Goal: Register for event/course

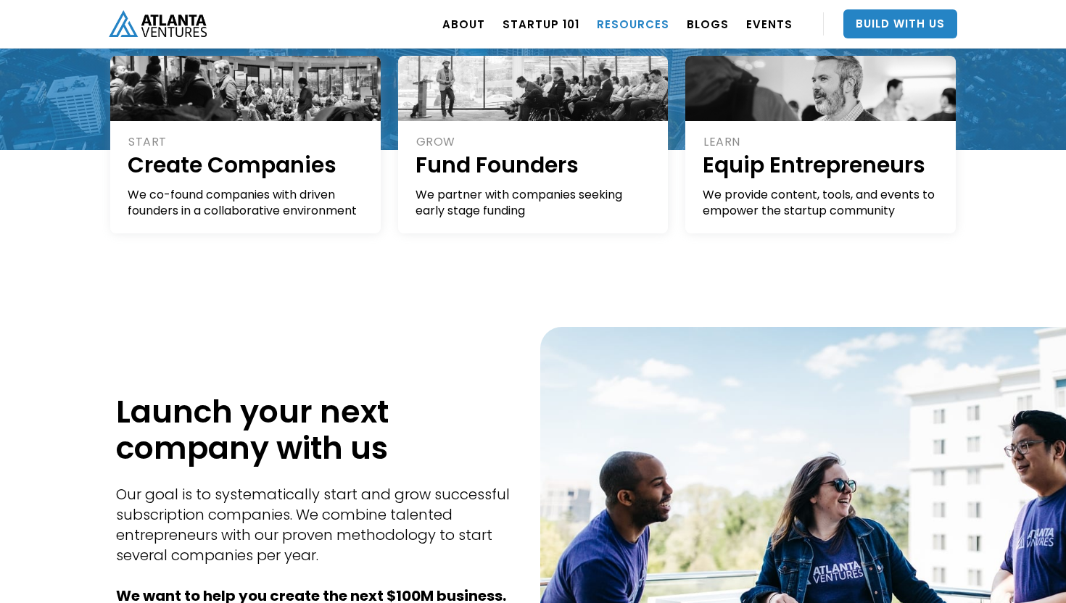
scroll to position [344, 0]
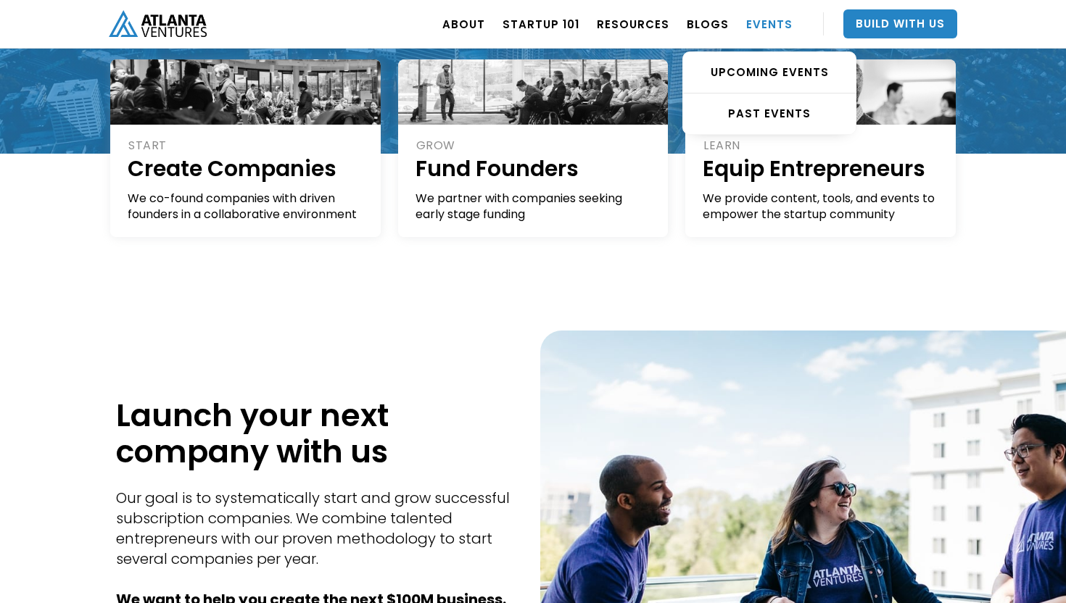
click at [762, 19] on link "EVENTS" at bounding box center [769, 24] width 46 height 41
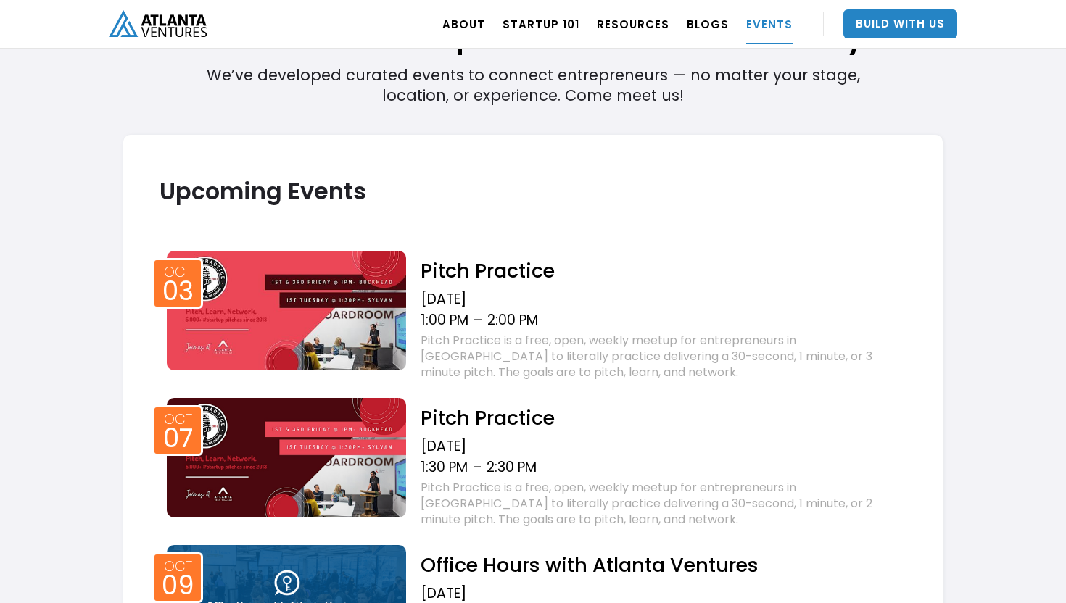
scroll to position [431, 0]
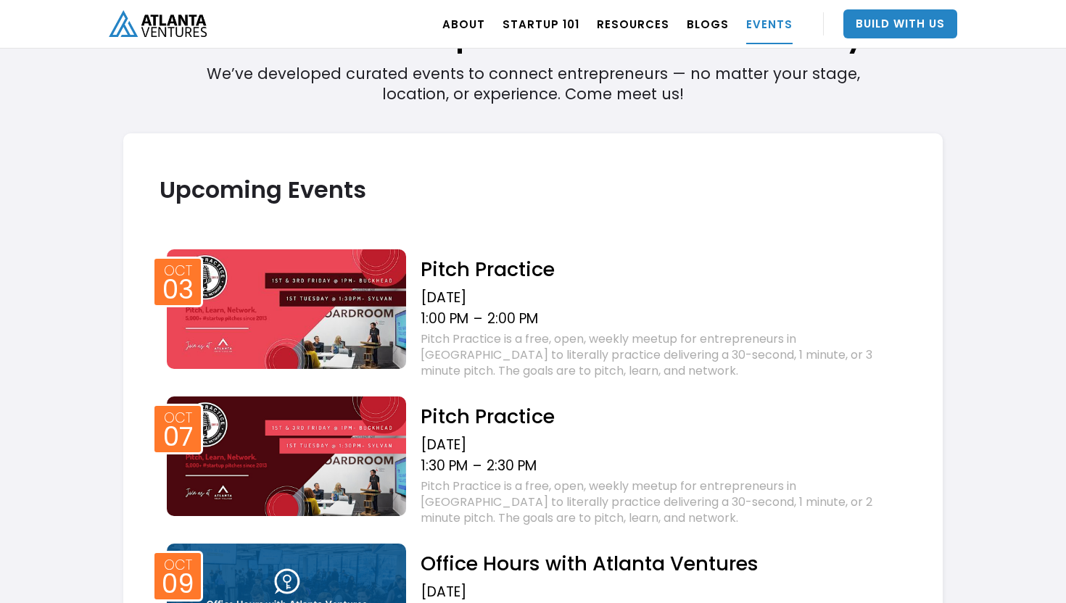
click at [353, 308] on img at bounding box center [286, 309] width 239 height 120
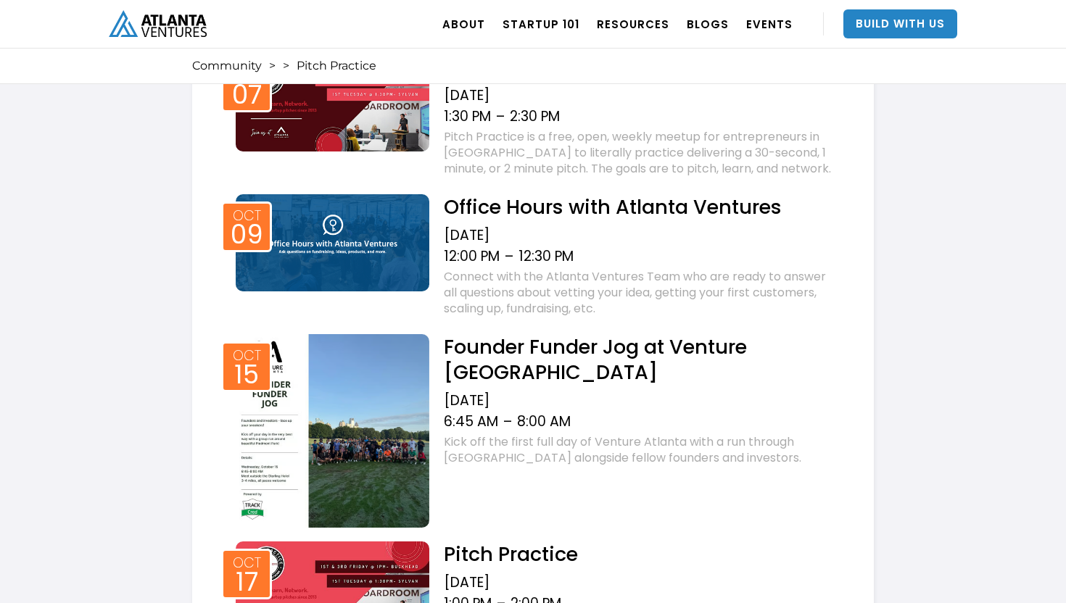
scroll to position [1190, 0]
